Goal: Task Accomplishment & Management: Use online tool/utility

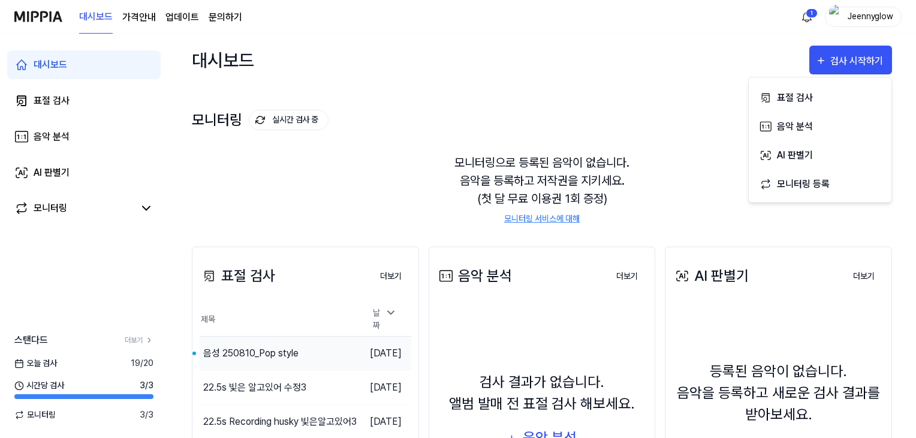
click at [273, 352] on div "음성 250810_Pop style" at bounding box center [250, 353] width 95 height 14
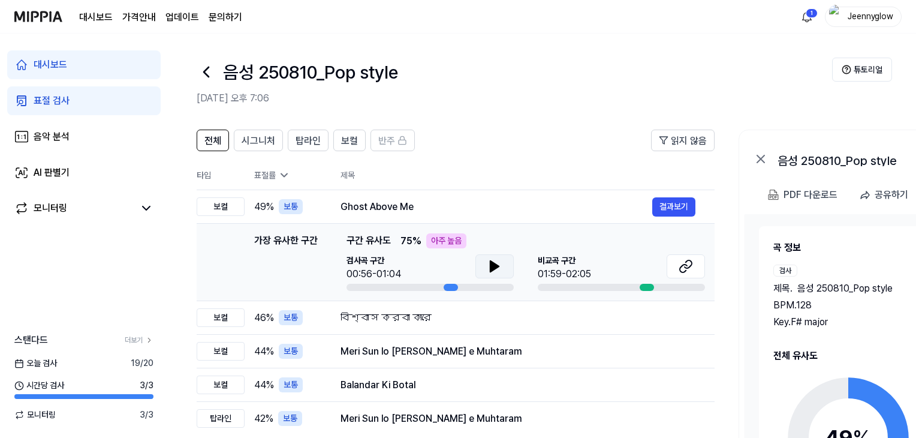
click at [492, 267] on icon at bounding box center [494, 266] width 8 height 11
click at [688, 268] on icon at bounding box center [686, 266] width 14 height 14
click at [686, 270] on icon at bounding box center [683, 268] width 7 height 8
click at [489, 263] on icon at bounding box center [494, 266] width 14 height 14
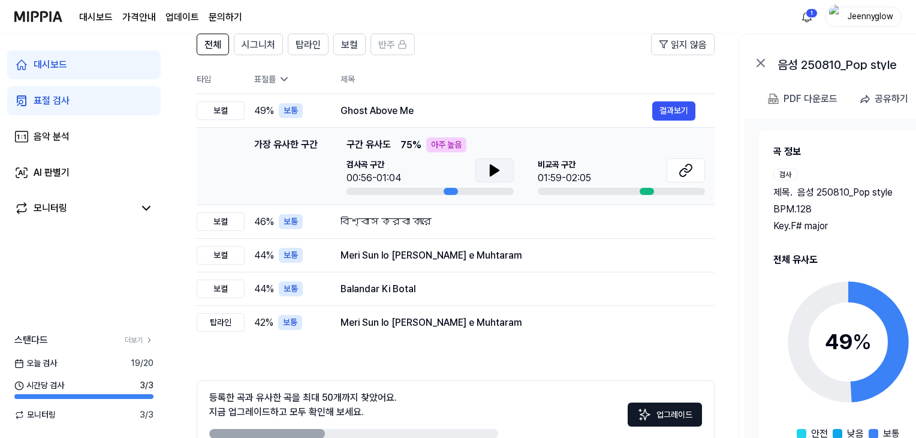
scroll to position [167, 0]
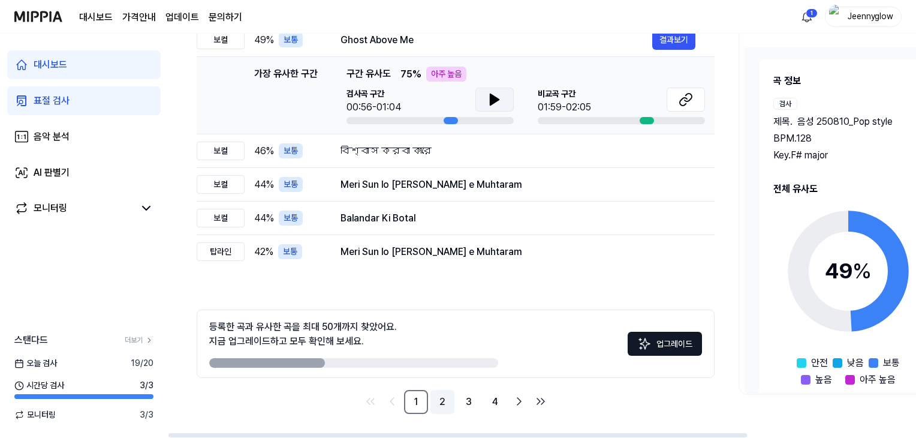
click at [438, 405] on link "2" at bounding box center [443, 402] width 24 height 24
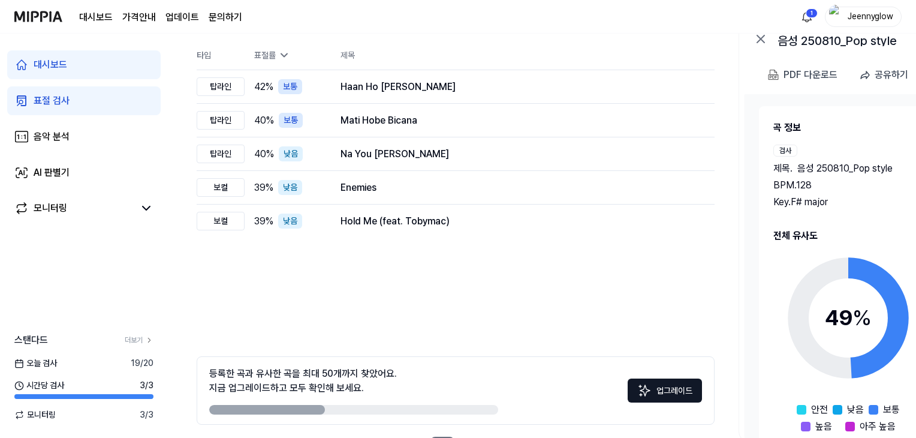
scroll to position [167, 0]
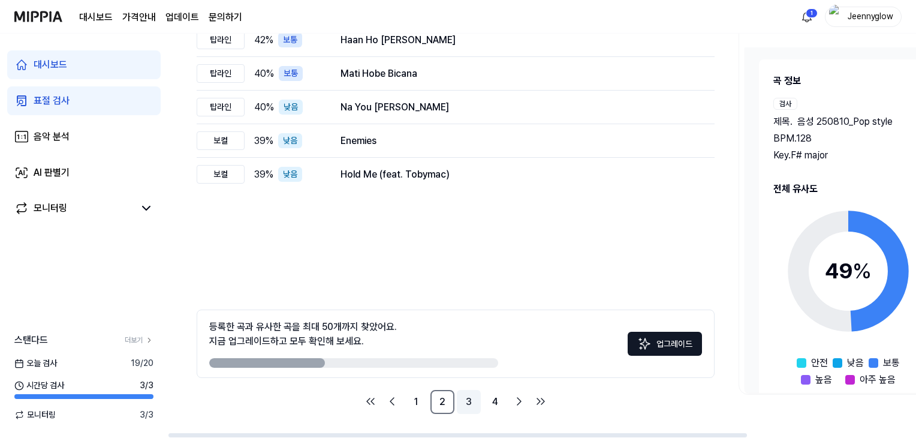
click at [462, 404] on link "3" at bounding box center [469, 402] width 24 height 24
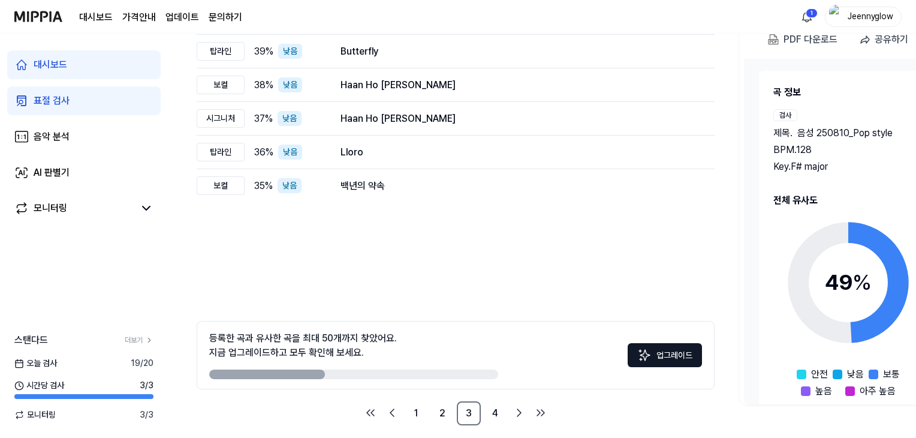
scroll to position [167, 0]
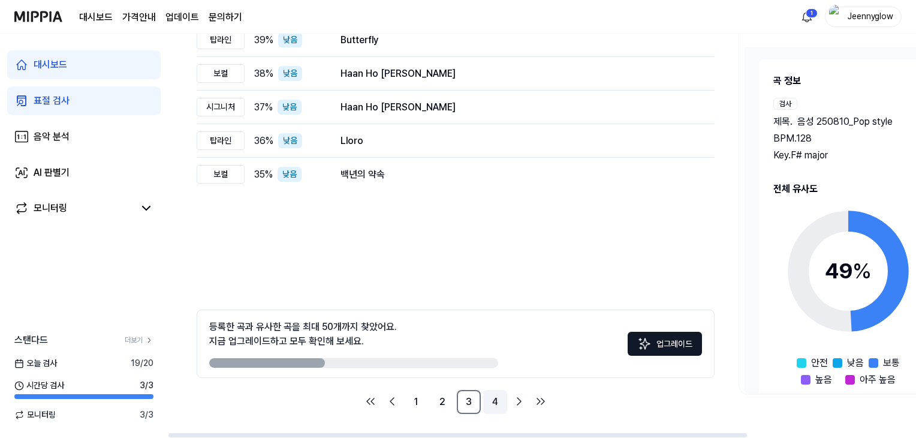
click at [495, 406] on link "4" at bounding box center [495, 402] width 24 height 24
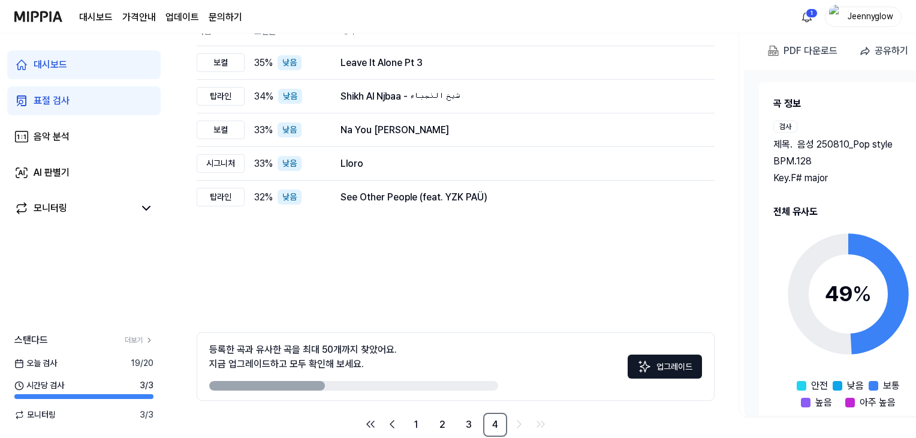
scroll to position [167, 0]
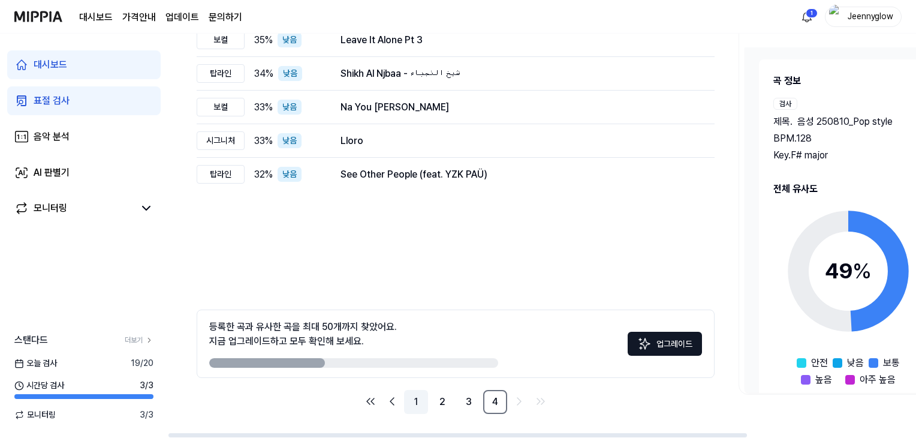
click at [420, 398] on link "1" at bounding box center [416, 402] width 24 height 24
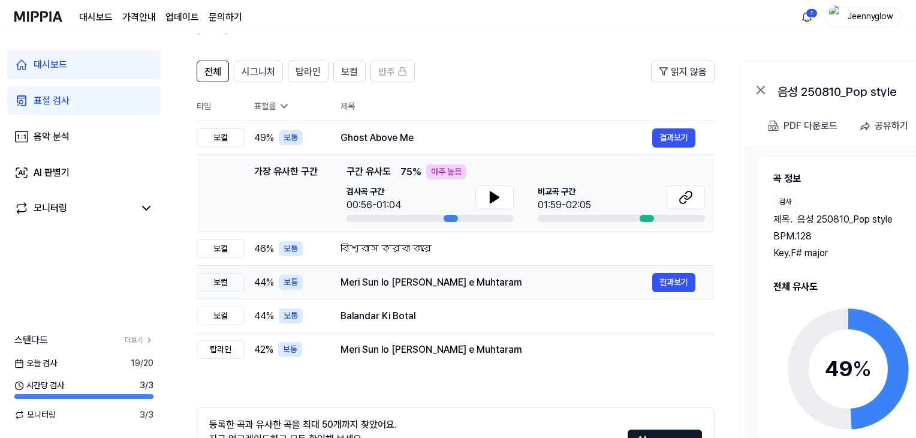
scroll to position [120, 0]
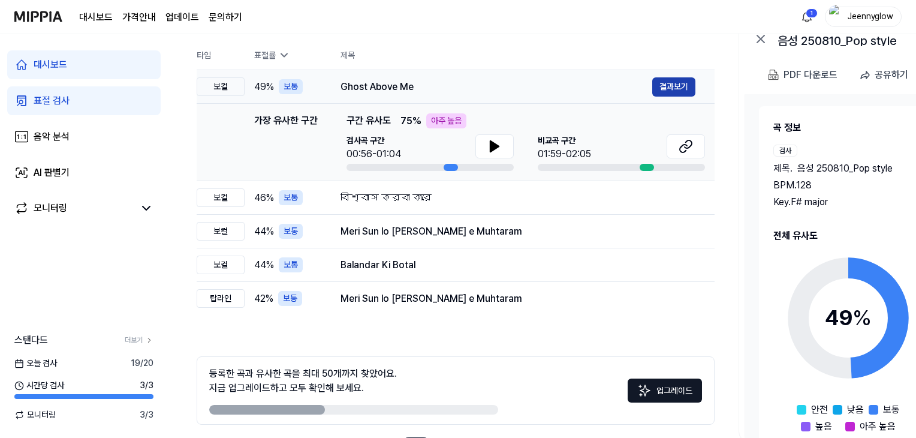
click at [669, 85] on button "결과보기" at bounding box center [673, 86] width 43 height 19
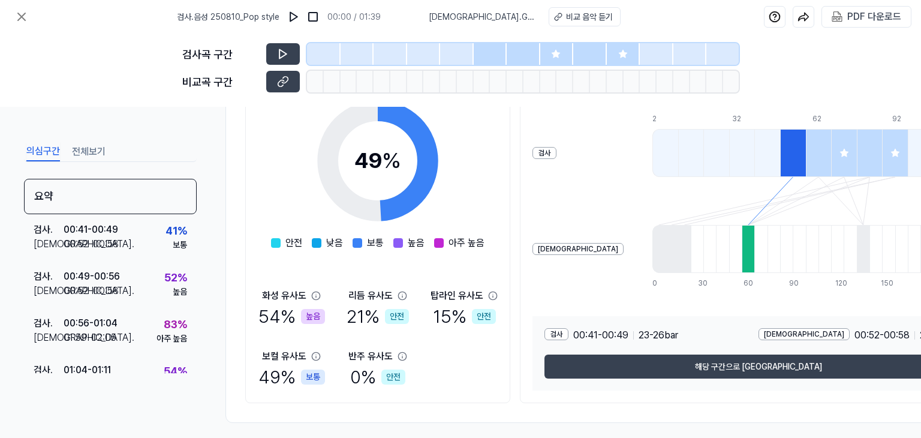
scroll to position [204, 0]
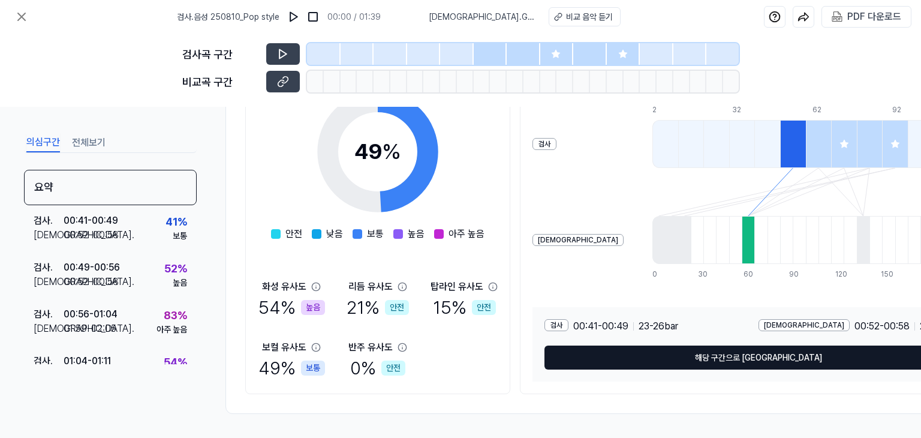
click at [583, 345] on button "해당 구간으로 [GEOGRAPHIC_DATA]" at bounding box center [758, 357] width 428 height 24
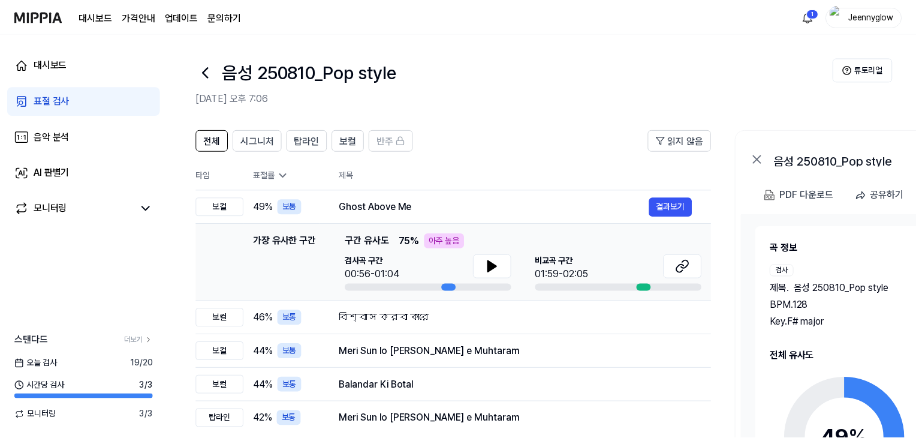
scroll to position [120, 0]
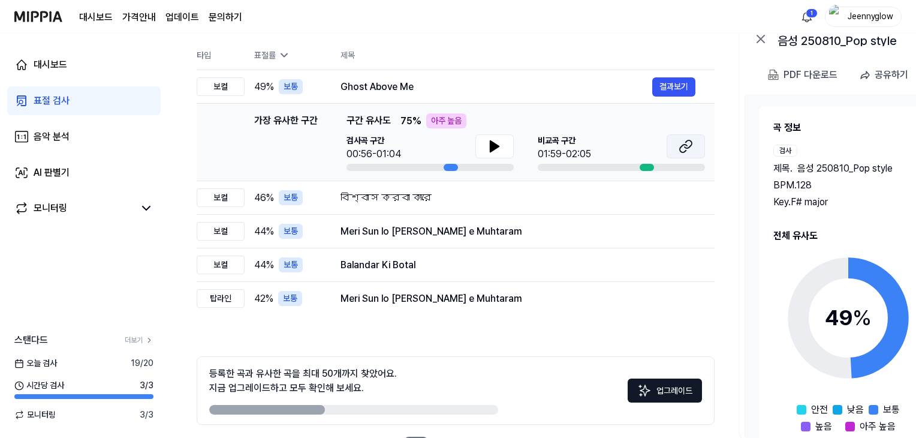
click at [681, 149] on icon at bounding box center [686, 146] width 14 height 14
click at [494, 150] on icon at bounding box center [494, 146] width 14 height 14
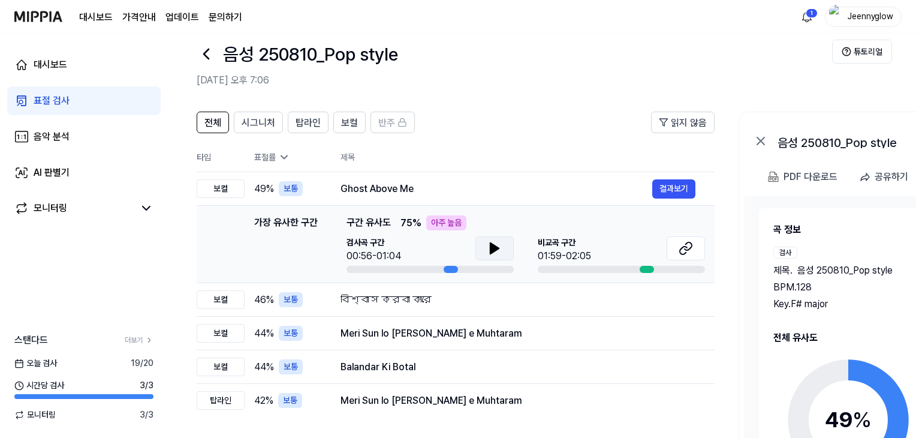
scroll to position [0, 0]
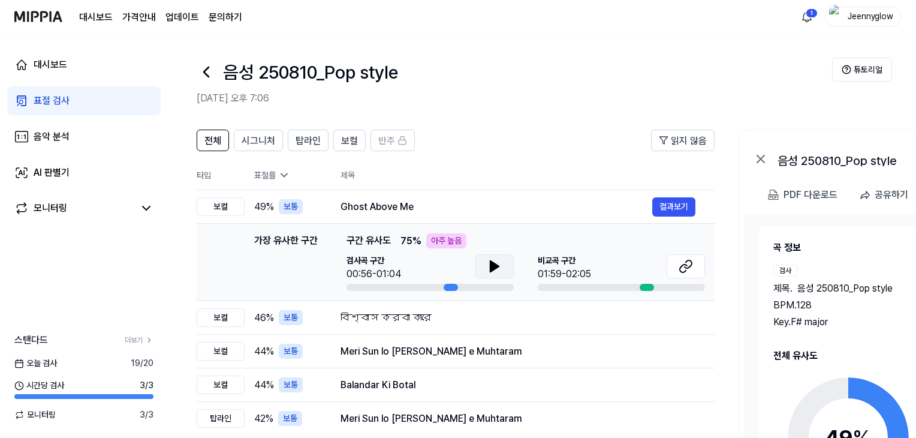
click at [67, 99] on div "표절 검사" at bounding box center [52, 101] width 36 height 14
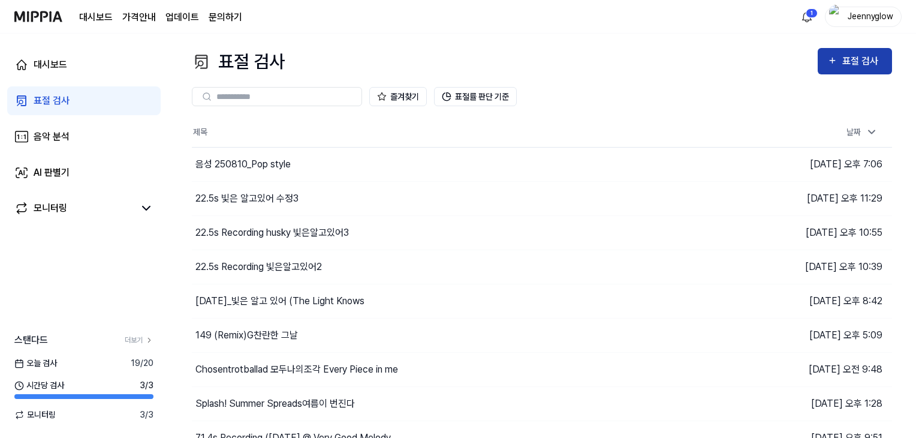
click at [864, 68] on div "표절 검사" at bounding box center [862, 61] width 40 height 16
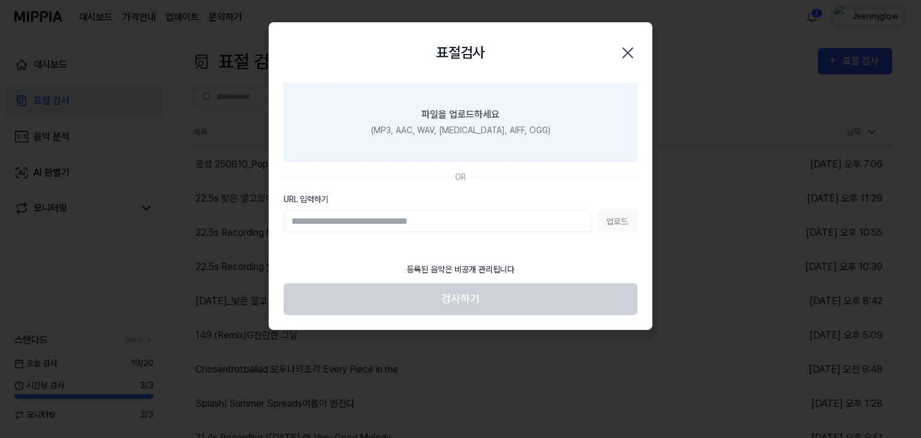
click at [505, 137] on label "파일을 업로드하세요 (MP3, AAC, WAV, [MEDICAL_DATA], AIFF, OGG)" at bounding box center [461, 122] width 354 height 79
click at [0, 0] on input "파일을 업로드하세요 (MP3, AAC, WAV, [MEDICAL_DATA], AIFF, OGG)" at bounding box center [0, 0] width 0 height 0
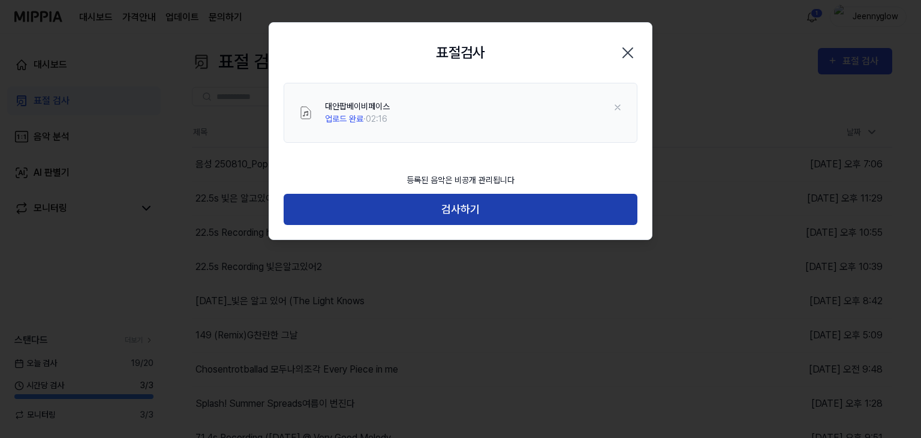
click at [574, 210] on button "검사하기" at bounding box center [461, 210] width 354 height 32
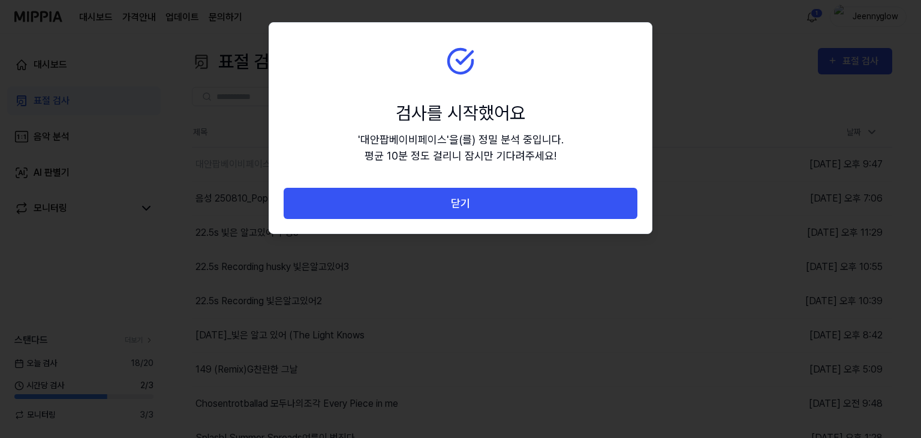
click at [574, 210] on button "닫기" at bounding box center [461, 204] width 354 height 32
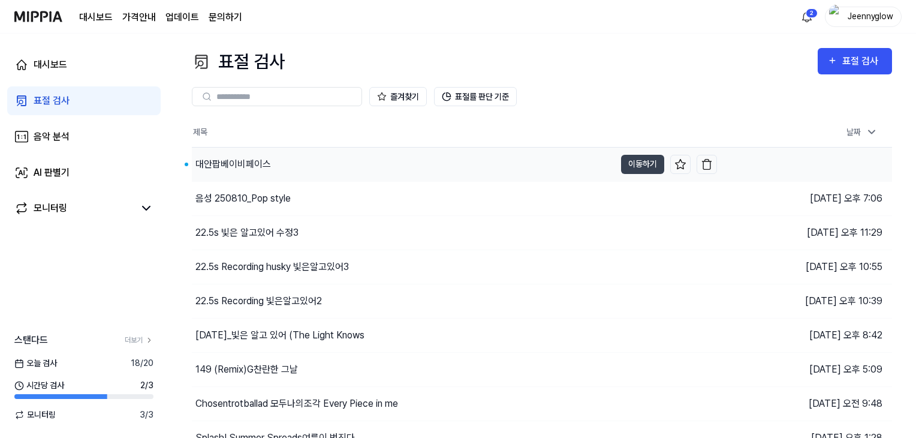
click at [275, 168] on div "대안팝베이비페이스" at bounding box center [403, 165] width 423 height 34
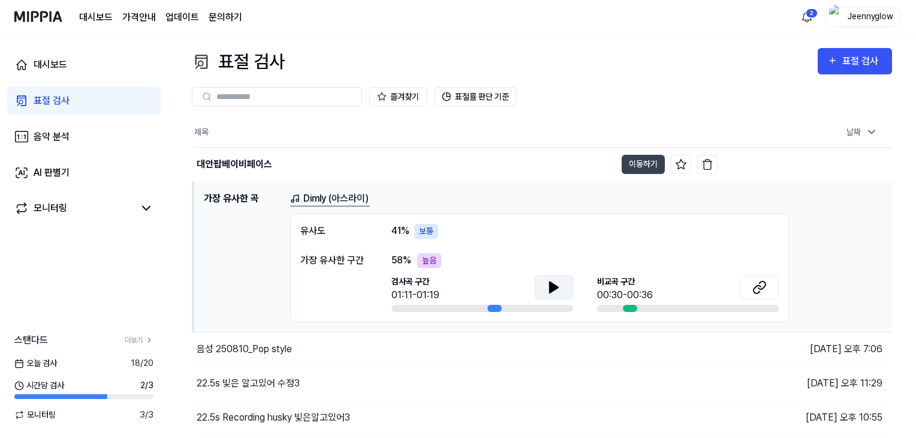
click at [558, 285] on icon at bounding box center [554, 287] width 14 height 14
click at [762, 287] on icon at bounding box center [759, 287] width 14 height 14
click at [558, 288] on icon at bounding box center [554, 287] width 14 height 14
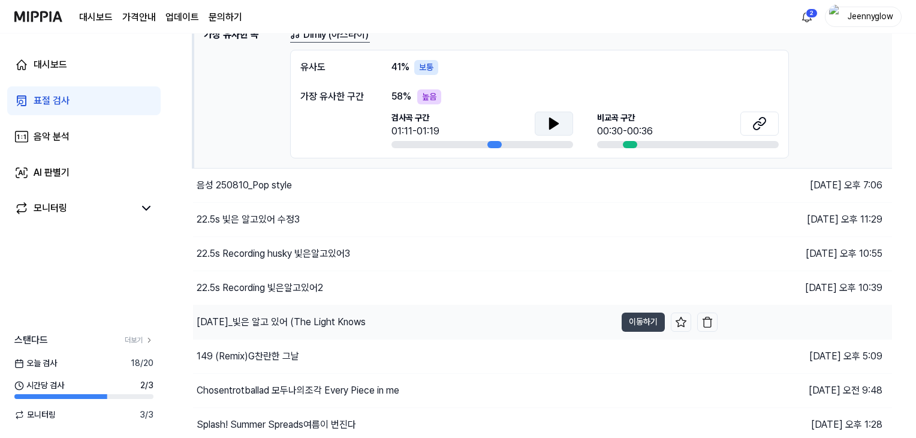
scroll to position [56, 0]
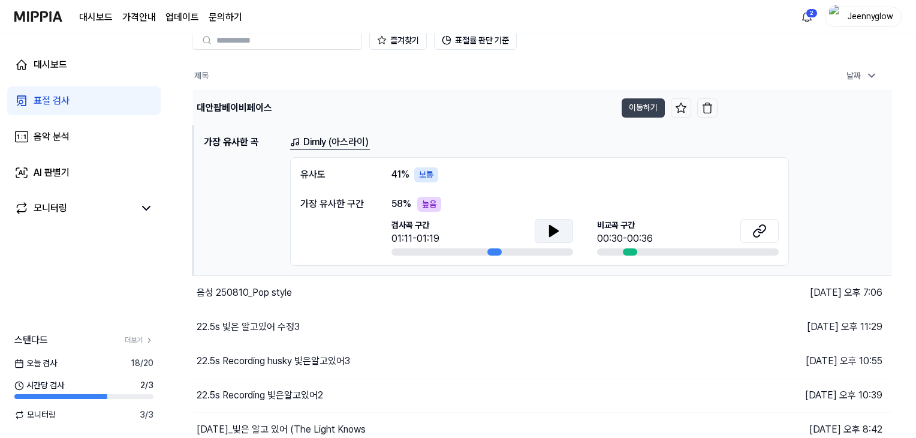
click at [269, 111] on div "대안팝베이비페이스" at bounding box center [235, 108] width 76 height 14
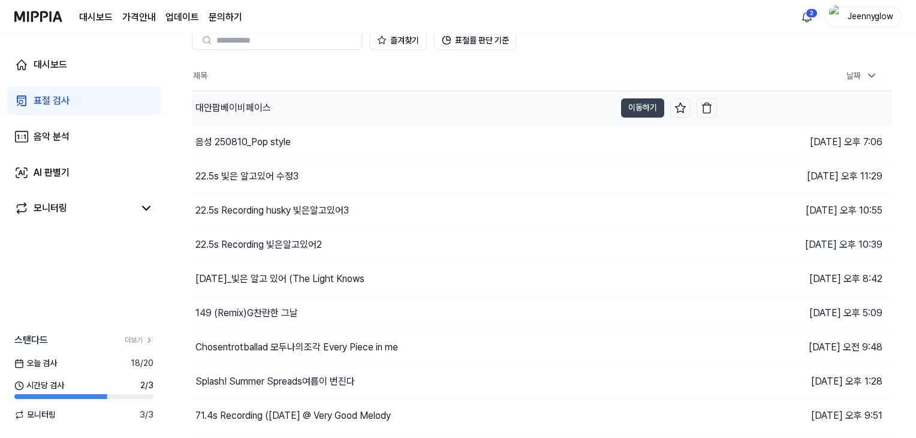
click at [269, 111] on div "대안팝베이비페이스" at bounding box center [233, 108] width 76 height 14
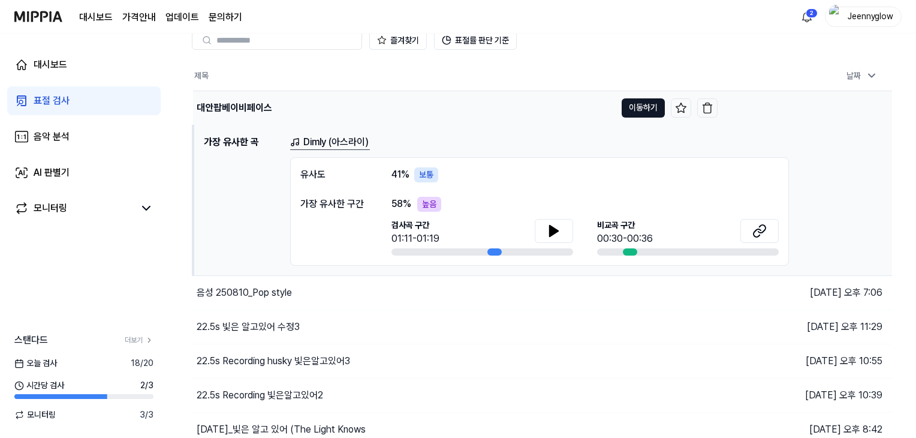
click at [643, 109] on button "이동하기" at bounding box center [643, 107] width 43 height 19
